Goal: Information Seeking & Learning: Learn about a topic

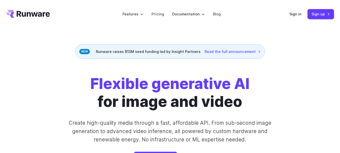
drag, startPoint x: 343, startPoint y: 10, endPoint x: 343, endPoint y: -30, distance: 40.0
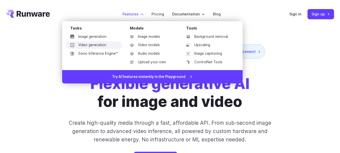
click at [101, 45] on link "Video generation" at bounding box center [94, 45] width 56 height 8
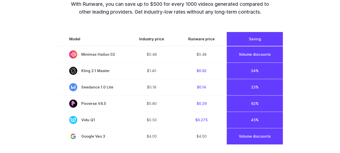
scroll to position [383, 0]
